Goal: Information Seeking & Learning: Learn about a topic

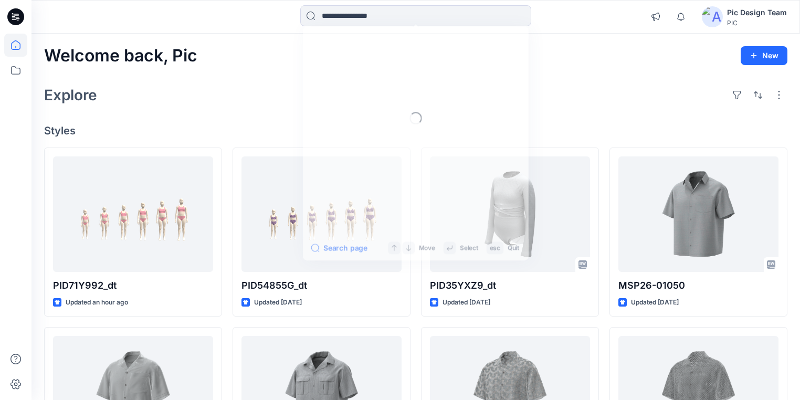
click at [355, 19] on input at bounding box center [415, 15] width 231 height 21
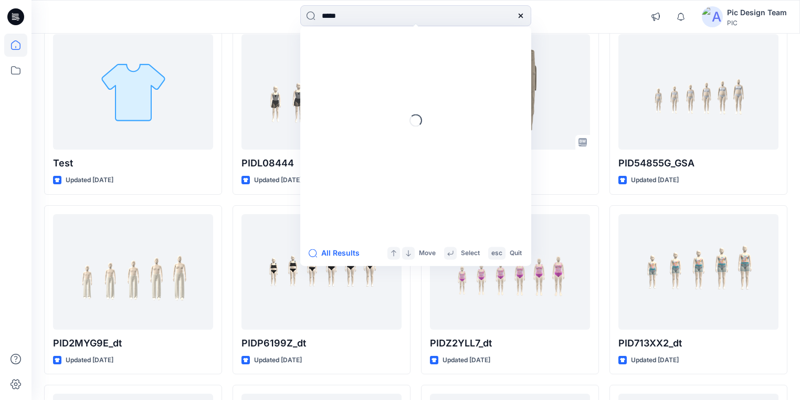
type input "*****"
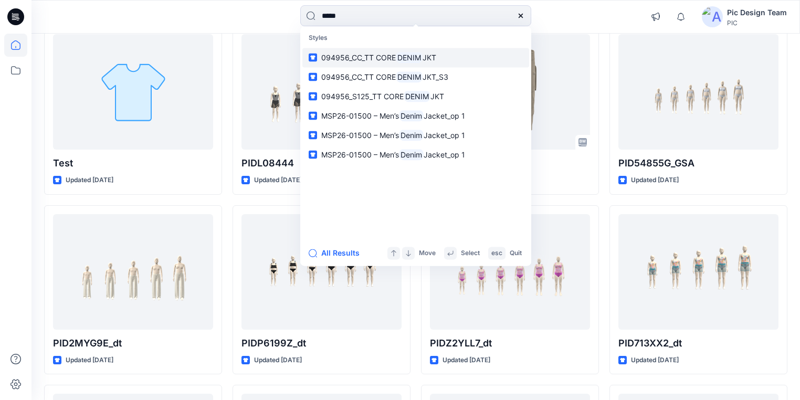
click at [401, 53] on mark "DENIM" at bounding box center [409, 57] width 27 height 12
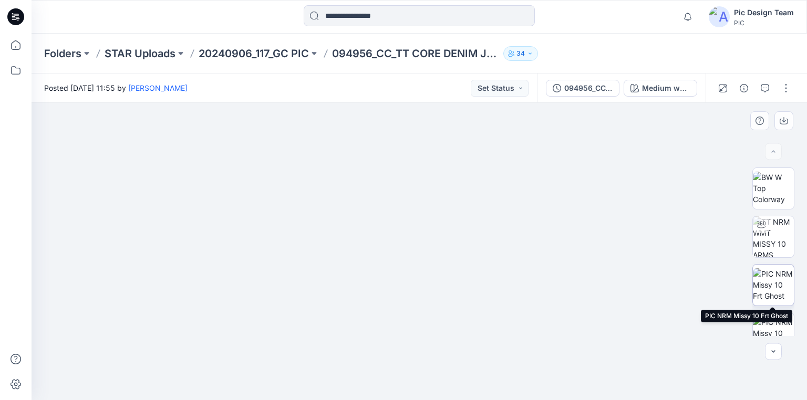
drag, startPoint x: 771, startPoint y: 280, endPoint x: 765, endPoint y: 280, distance: 5.8
click at [770, 280] on img at bounding box center [772, 284] width 41 height 33
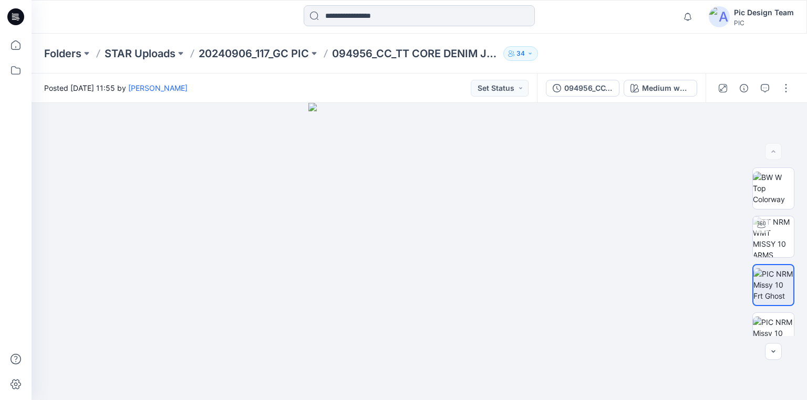
click at [390, 17] on input at bounding box center [418, 15] width 231 height 21
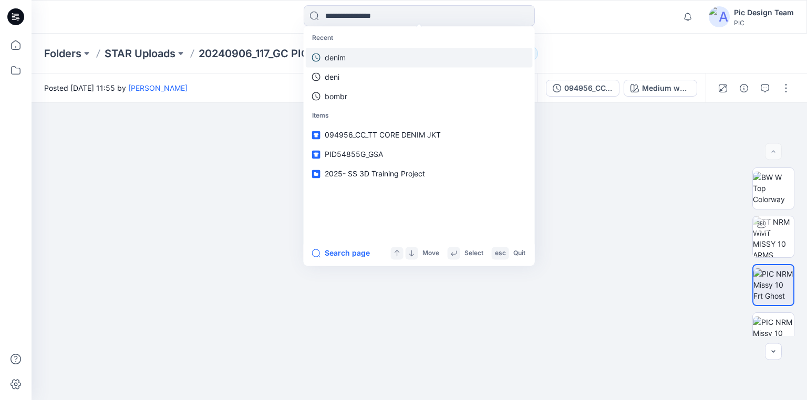
click at [355, 58] on link "denim" at bounding box center [419, 57] width 227 height 19
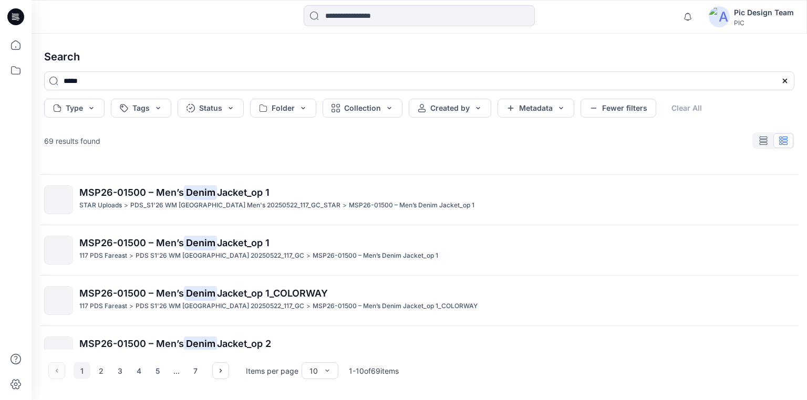
scroll to position [210, 0]
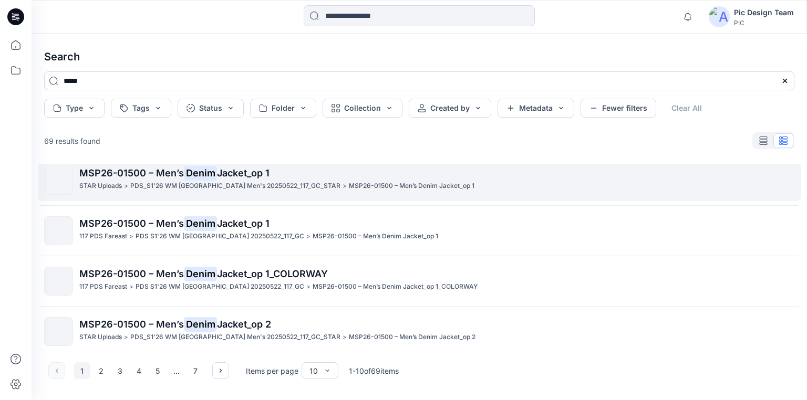
click at [190, 176] on mark "Denim" at bounding box center [200, 172] width 33 height 15
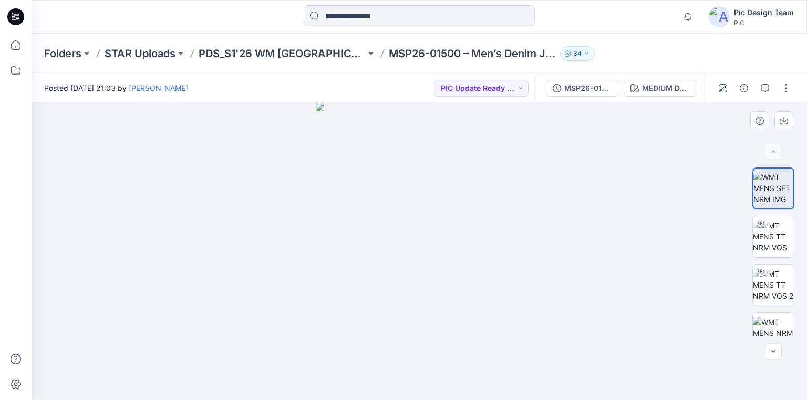
click at [444, 204] on img at bounding box center [419, 251] width 207 height 297
click at [437, 262] on img at bounding box center [419, 251] width 207 height 297
click at [451, 186] on img at bounding box center [419, 251] width 207 height 297
click at [773, 239] on img at bounding box center [772, 236] width 41 height 33
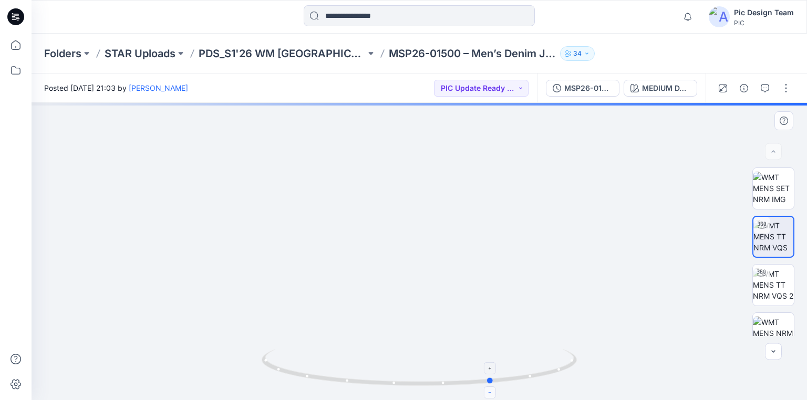
drag, startPoint x: 412, startPoint y: 386, endPoint x: 485, endPoint y: 391, distance: 73.6
click at [485, 389] on icon at bounding box center [420, 368] width 318 height 39
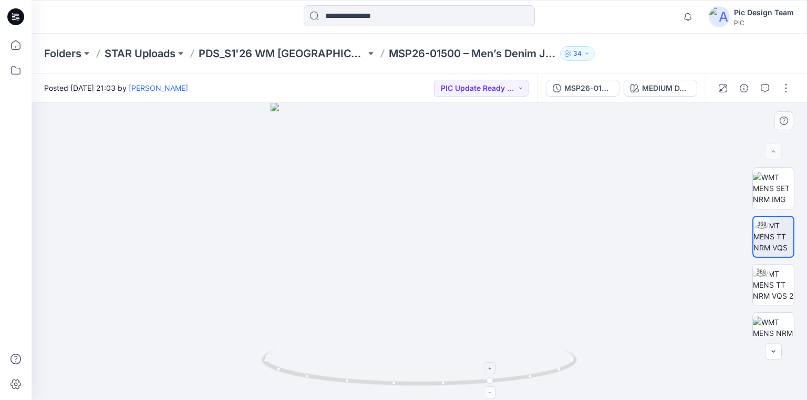
drag, startPoint x: 485, startPoint y: 391, endPoint x: 430, endPoint y: 386, distance: 55.8
click at [430, 386] on icon at bounding box center [420, 368] width 318 height 39
